Goal: Task Accomplishment & Management: Manage account settings

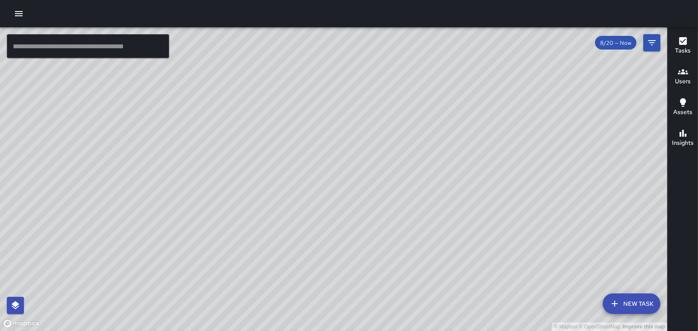
click at [20, 9] on icon "button" at bounding box center [19, 14] width 10 height 10
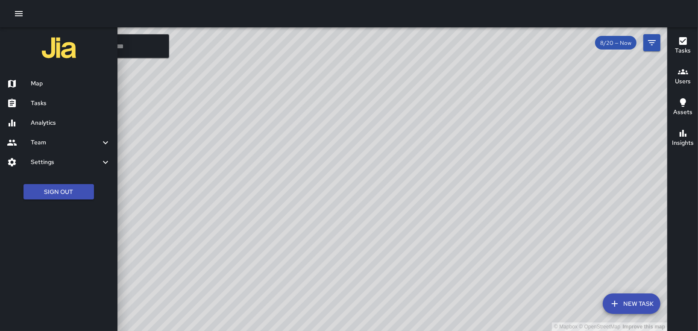
click at [36, 99] on h6 "Tasks" at bounding box center [71, 103] width 80 height 9
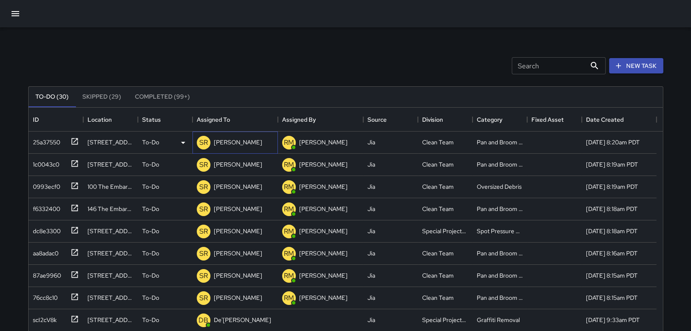
click at [237, 140] on p "[PERSON_NAME]" at bounding box center [238, 142] width 48 height 9
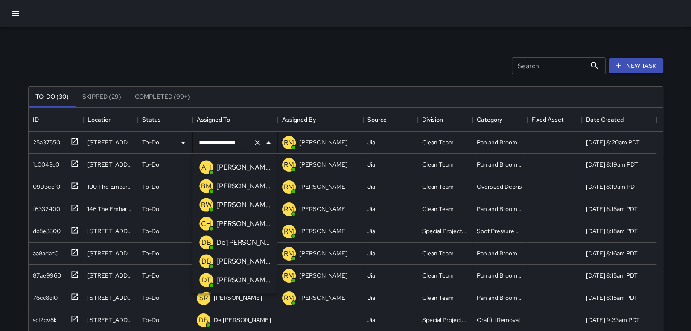
click at [231, 262] on p "[PERSON_NAME]" at bounding box center [243, 261] width 54 height 10
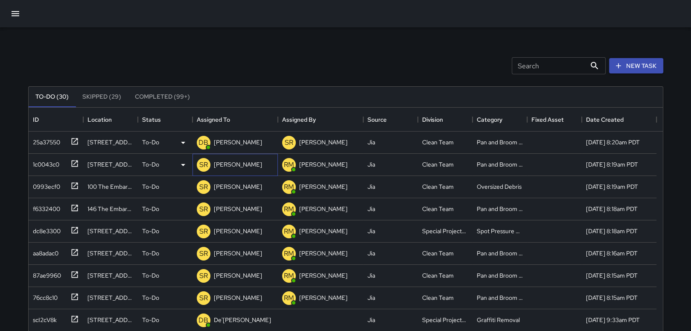
click at [242, 163] on p "[PERSON_NAME]" at bounding box center [238, 164] width 48 height 9
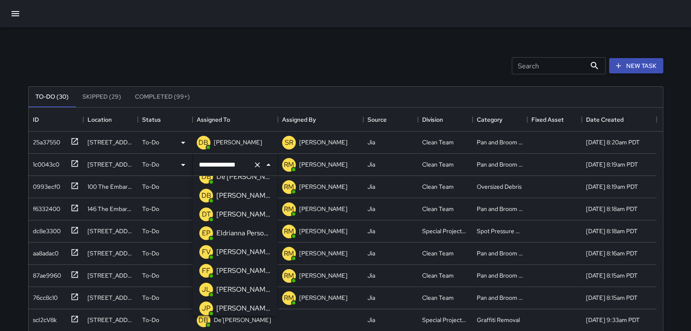
scroll to position [30, 0]
click at [243, 252] on p "[PERSON_NAME]" at bounding box center [243, 253] width 54 height 10
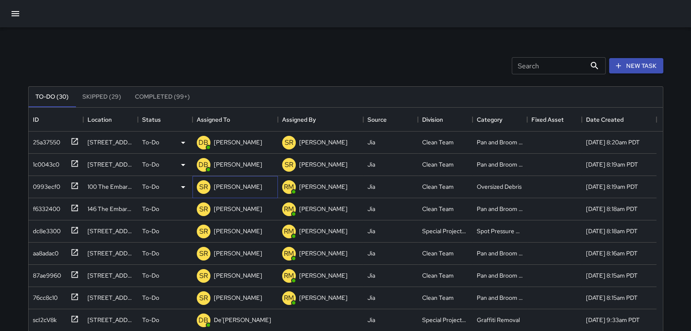
click at [237, 185] on p "[PERSON_NAME]" at bounding box center [238, 186] width 48 height 9
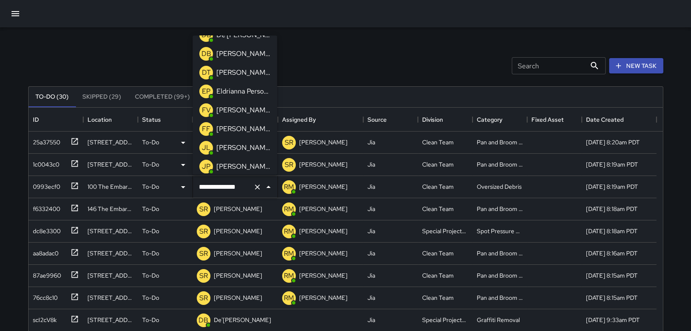
scroll to position [42, 0]
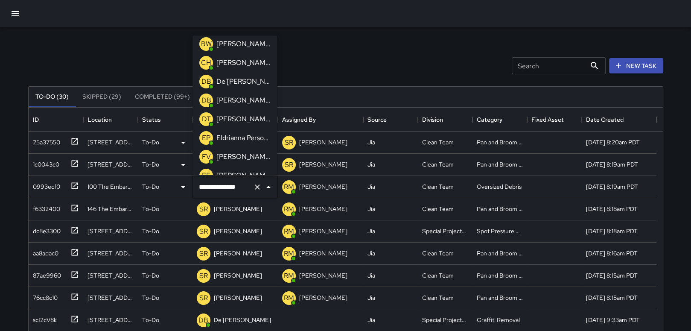
click at [247, 99] on p "[PERSON_NAME]" at bounding box center [243, 100] width 54 height 10
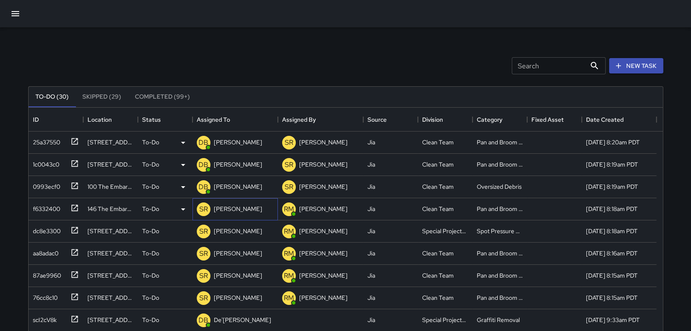
click at [230, 210] on p "[PERSON_NAME]" at bounding box center [238, 209] width 48 height 9
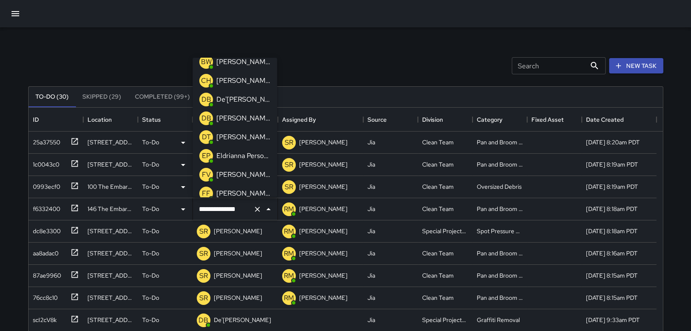
scroll to position [33, 0]
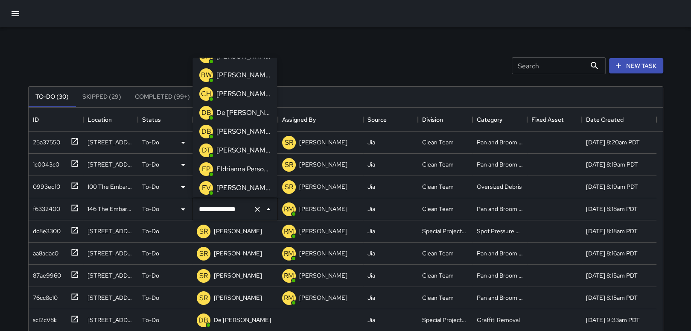
click at [243, 131] on p "[PERSON_NAME]" at bounding box center [243, 131] width 54 height 10
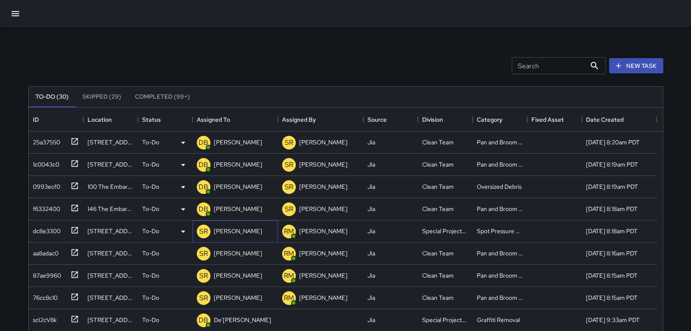
click at [239, 230] on p "[PERSON_NAME]" at bounding box center [238, 231] width 48 height 9
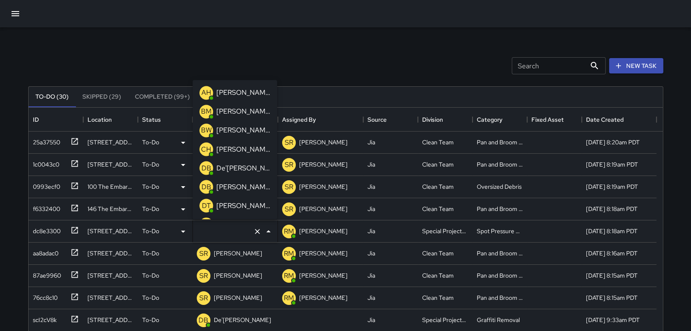
type input "**********"
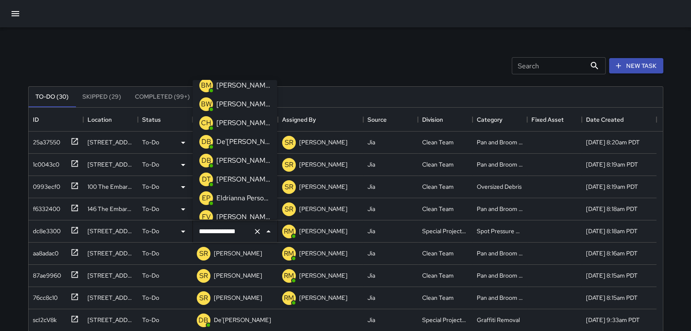
scroll to position [0, 0]
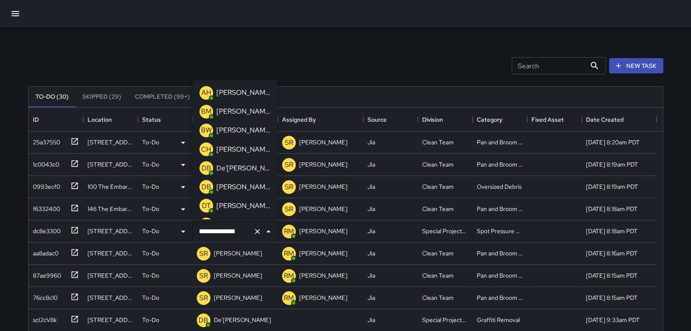
click at [240, 187] on p "[PERSON_NAME]" at bounding box center [243, 186] width 54 height 10
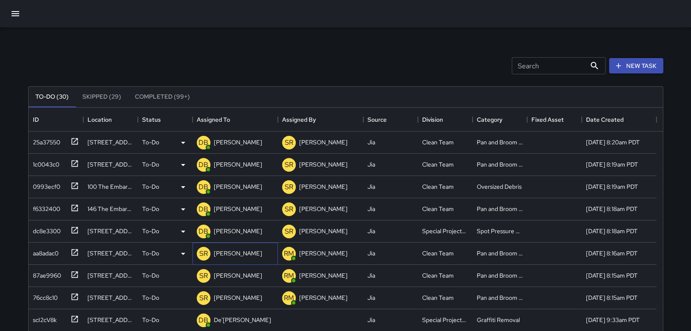
click at [236, 257] on p "[PERSON_NAME]" at bounding box center [238, 253] width 48 height 9
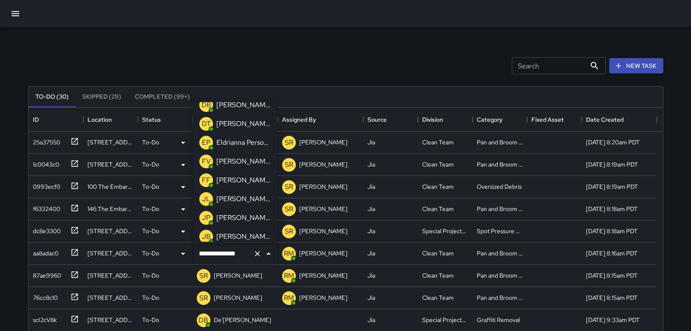
scroll to position [65, 0]
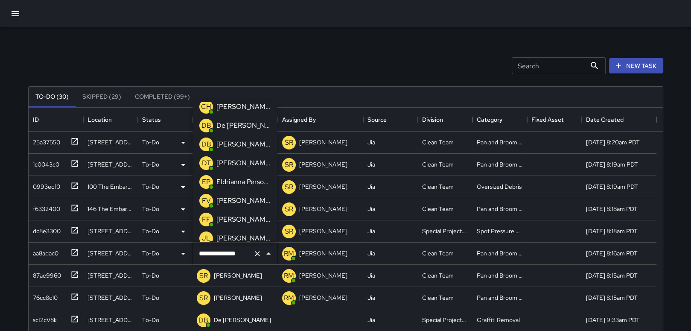
click at [228, 146] on p "[PERSON_NAME]" at bounding box center [243, 144] width 54 height 10
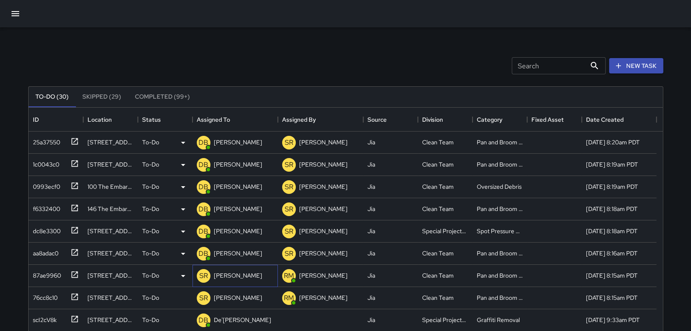
click at [242, 278] on p "[PERSON_NAME]" at bounding box center [238, 275] width 48 height 9
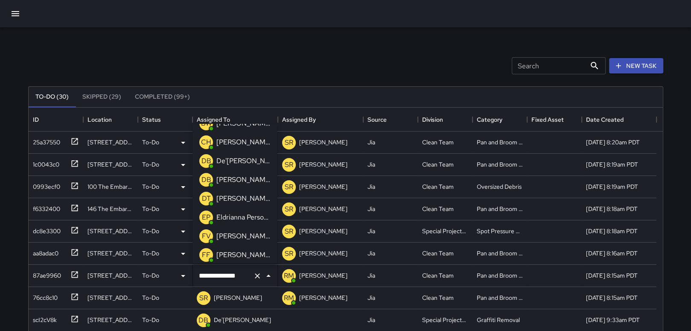
scroll to position [44, 0]
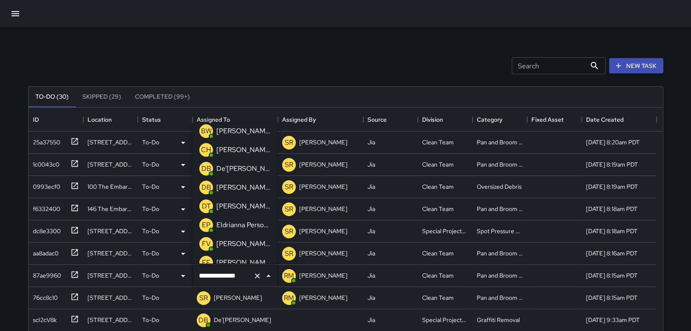
click at [234, 187] on p "[PERSON_NAME]" at bounding box center [243, 187] width 54 height 10
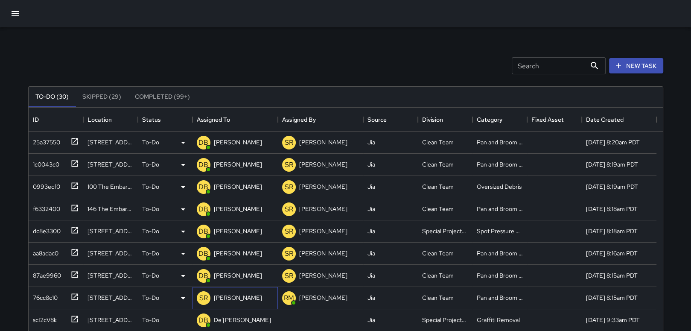
click at [232, 295] on p "[PERSON_NAME]" at bounding box center [238, 297] width 48 height 9
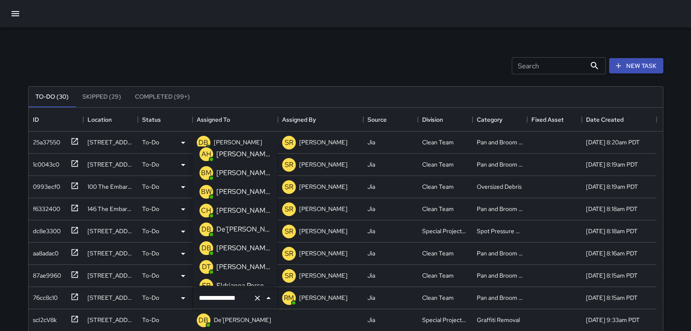
scroll to position [0, 0]
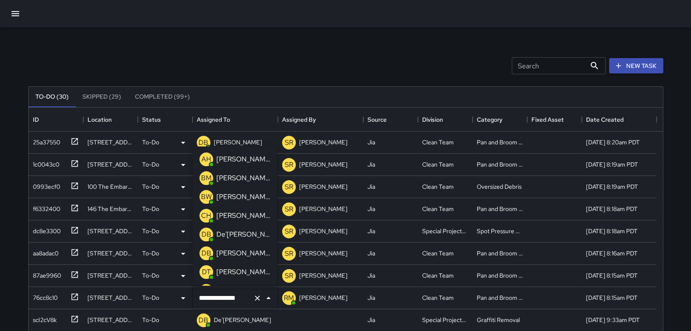
click at [244, 253] on p "[PERSON_NAME]" at bounding box center [243, 253] width 54 height 10
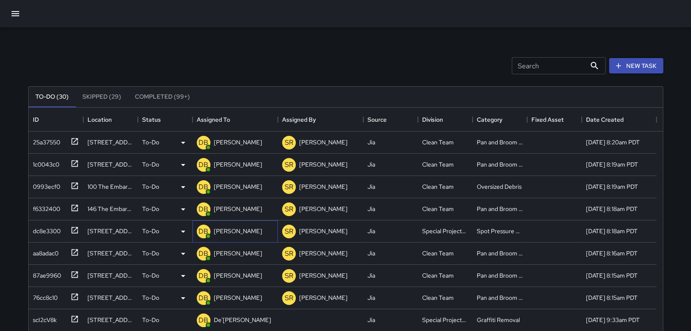
click at [231, 231] on p "[PERSON_NAME]" at bounding box center [238, 231] width 48 height 9
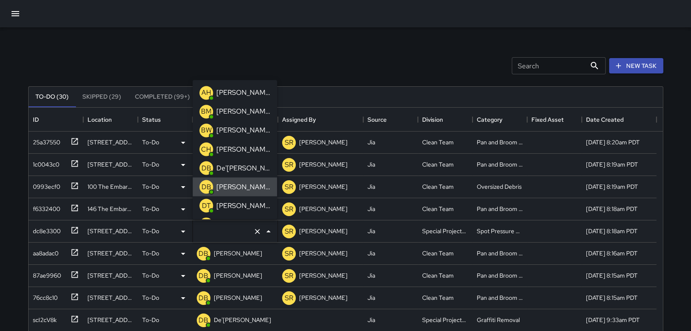
type input "**********"
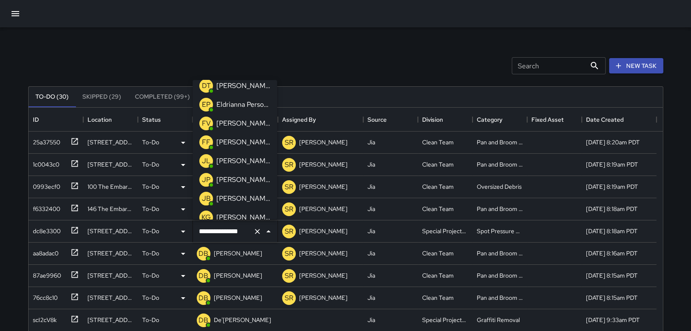
scroll to position [136, 0]
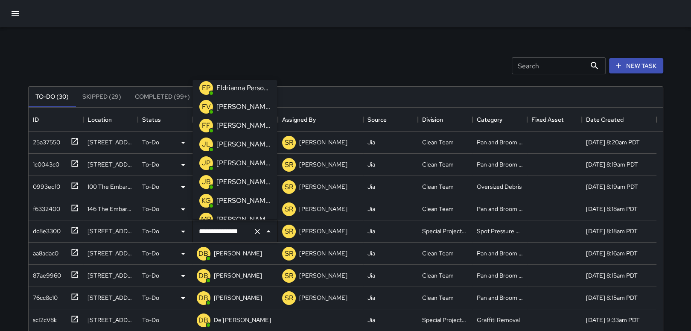
click at [247, 201] on p "[PERSON_NAME]" at bounding box center [243, 201] width 54 height 10
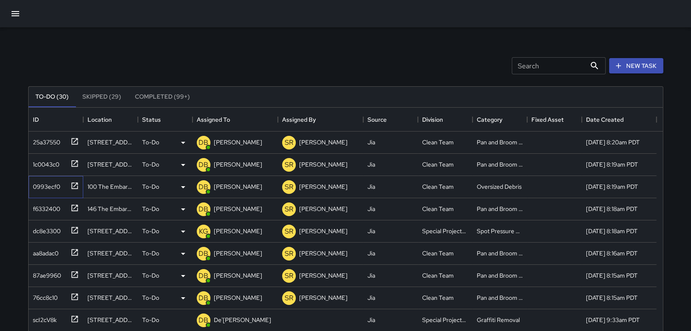
click at [71, 184] on icon at bounding box center [74, 185] width 6 height 6
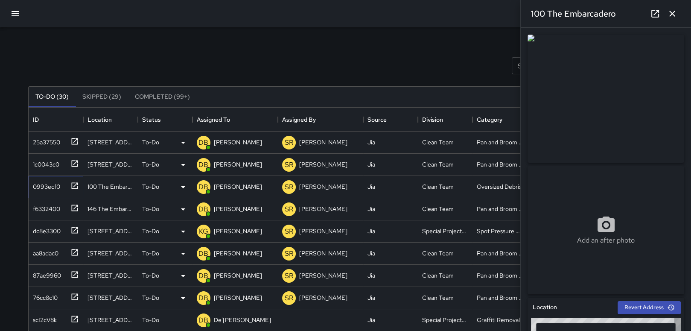
type input "**********"
click at [674, 9] on icon "button" at bounding box center [672, 14] width 10 height 10
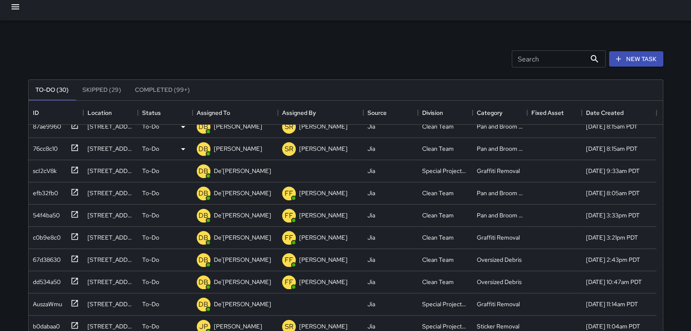
scroll to position [0, 0]
